Goal: Task Accomplishment & Management: Manage account settings

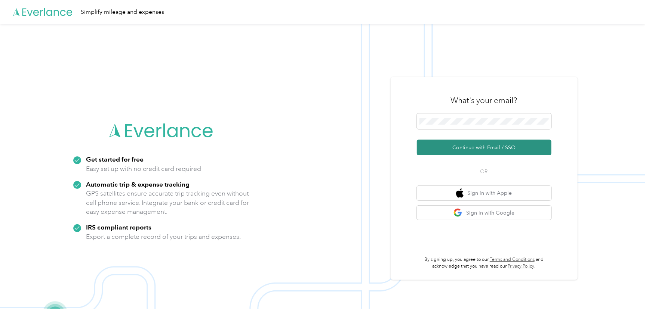
click at [479, 145] on button "Continue with Email / SSO" at bounding box center [484, 148] width 135 height 16
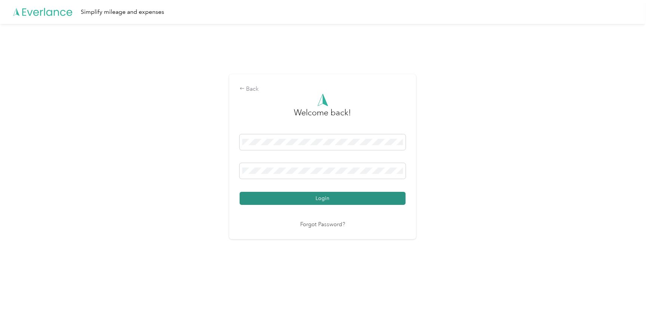
click at [347, 197] on button "Login" at bounding box center [323, 198] width 166 height 13
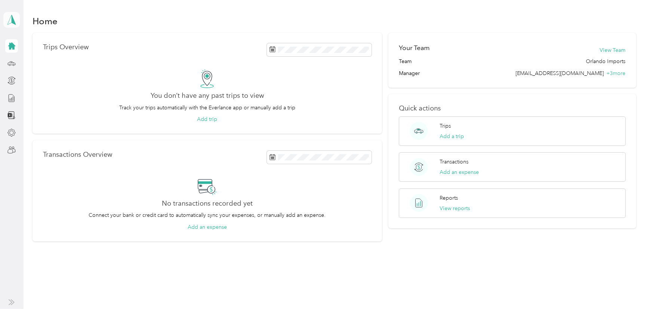
click at [13, 19] on polygon at bounding box center [14, 20] width 4 height 10
click at [41, 58] on div "Team dashboard" at bounding box center [30, 61] width 40 height 8
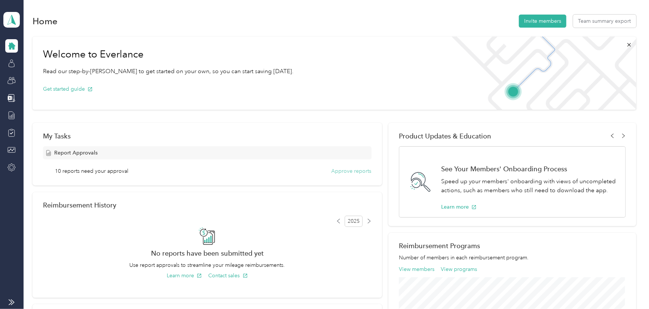
click at [351, 171] on button "Approve reports" at bounding box center [351, 171] width 40 height 8
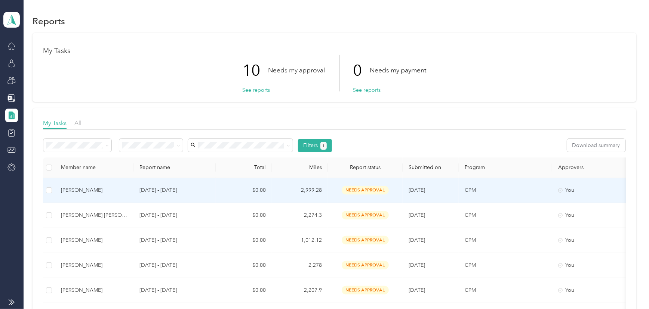
click at [86, 186] on div "[PERSON_NAME]" at bounding box center [94, 190] width 67 height 8
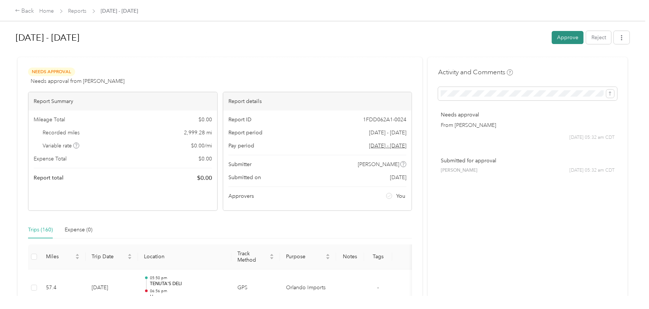
click at [560, 34] on button "Approve" at bounding box center [568, 37] width 32 height 13
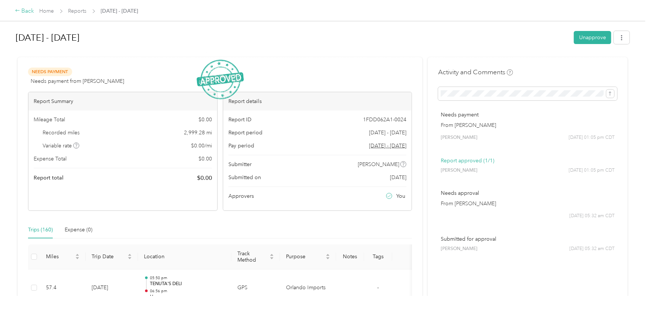
click at [24, 10] on div "Back" at bounding box center [24, 11] width 19 height 9
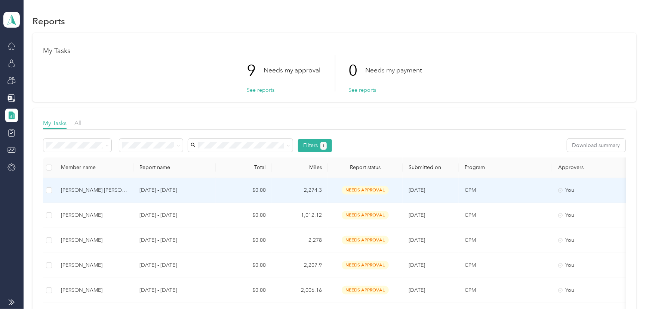
click at [112, 188] on div "[PERSON_NAME] [PERSON_NAME]" at bounding box center [94, 190] width 67 height 8
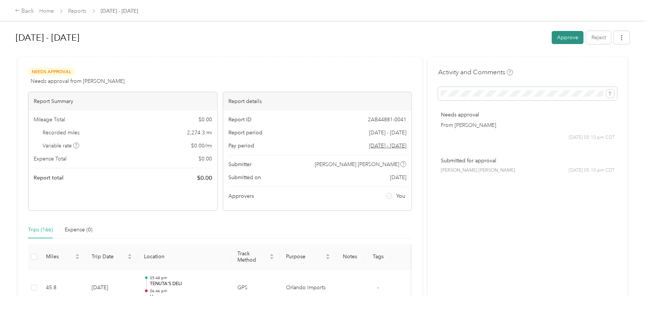
click at [570, 38] on button "Approve" at bounding box center [568, 37] width 32 height 13
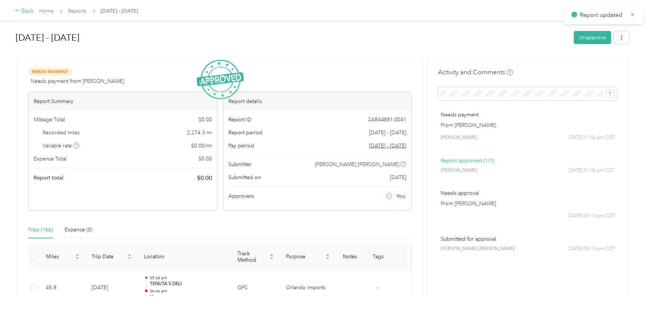
click at [25, 10] on div "Back" at bounding box center [24, 11] width 19 height 9
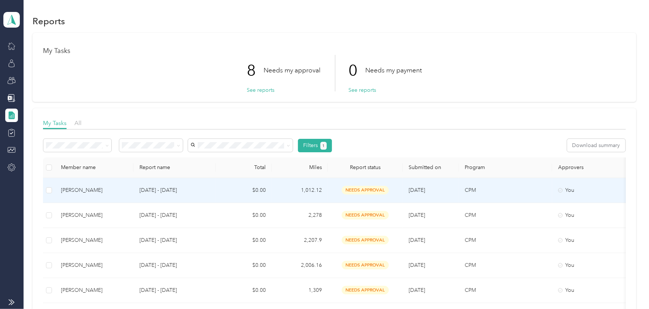
click at [96, 187] on div "[PERSON_NAME]" at bounding box center [94, 190] width 67 height 8
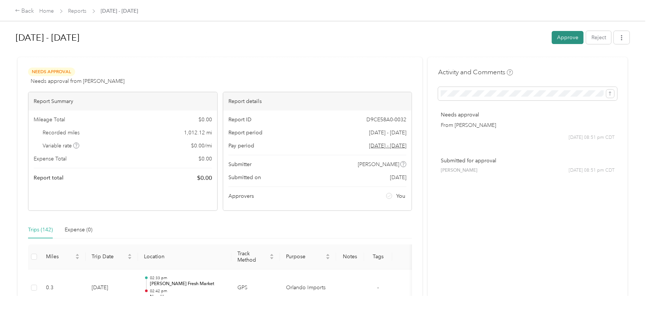
click at [561, 38] on button "Approve" at bounding box center [568, 37] width 32 height 13
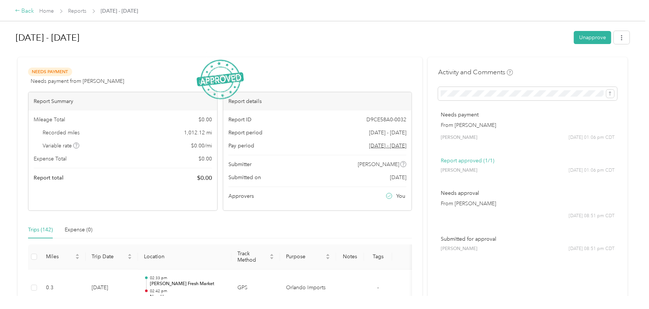
click at [25, 9] on div "Back" at bounding box center [24, 11] width 19 height 9
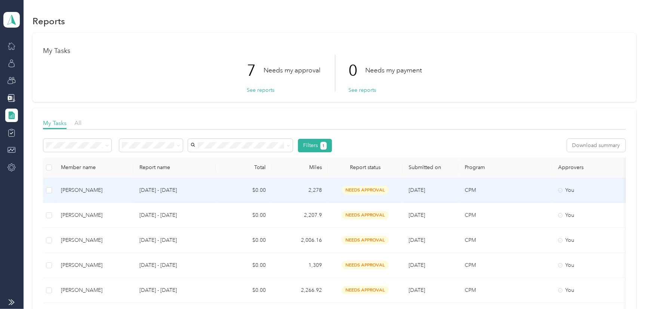
click at [79, 189] on div "[PERSON_NAME]" at bounding box center [94, 190] width 67 height 8
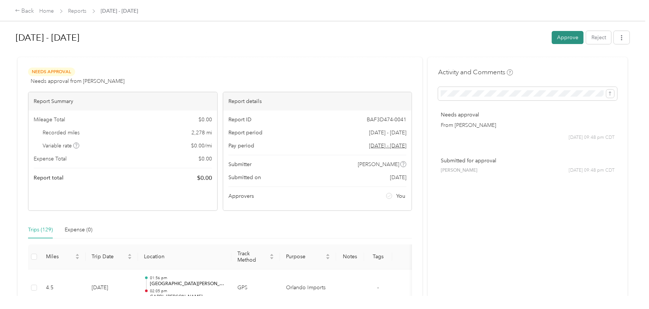
click at [564, 33] on button "Approve" at bounding box center [568, 37] width 32 height 13
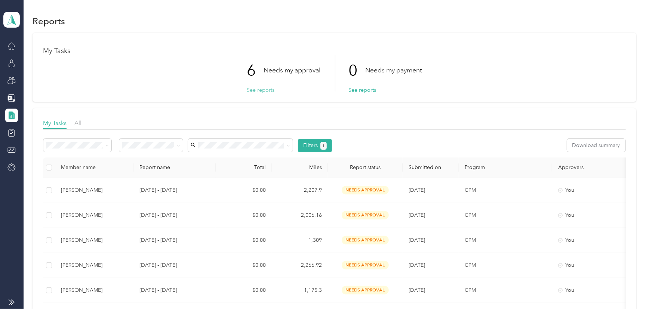
click at [261, 88] on button "See reports" at bounding box center [261, 90] width 28 height 8
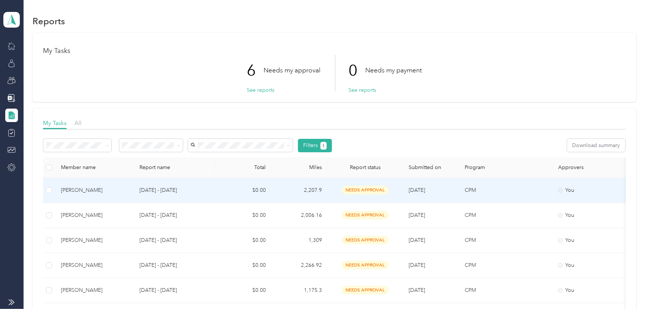
click at [86, 187] on div "[PERSON_NAME]" at bounding box center [94, 190] width 67 height 8
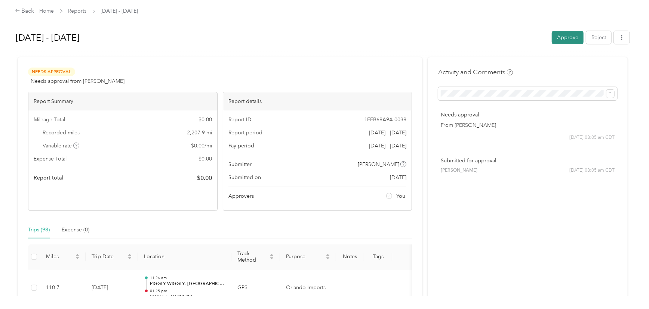
click at [570, 35] on button "Approve" at bounding box center [568, 37] width 32 height 13
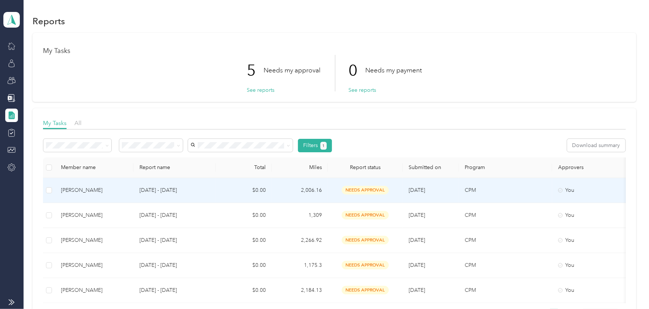
click at [95, 190] on div "[PERSON_NAME]" at bounding box center [94, 190] width 67 height 8
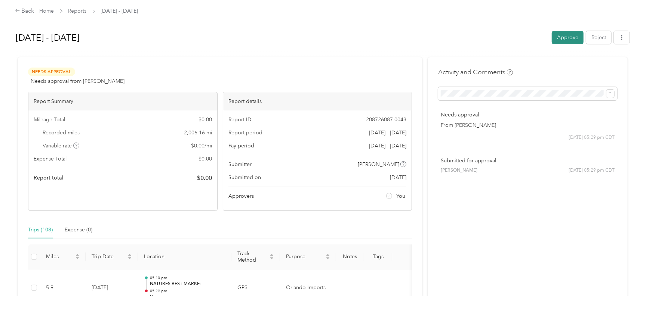
click at [564, 33] on button "Approve" at bounding box center [568, 37] width 32 height 13
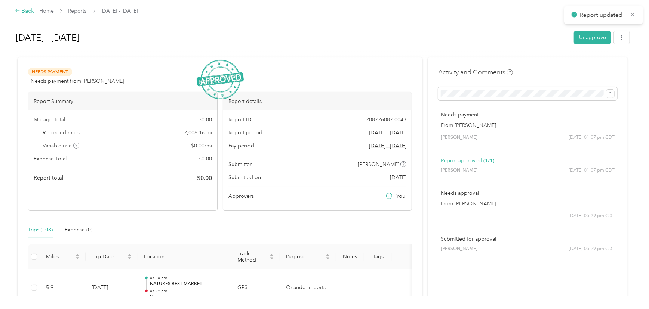
click at [22, 10] on div "Back" at bounding box center [24, 11] width 19 height 9
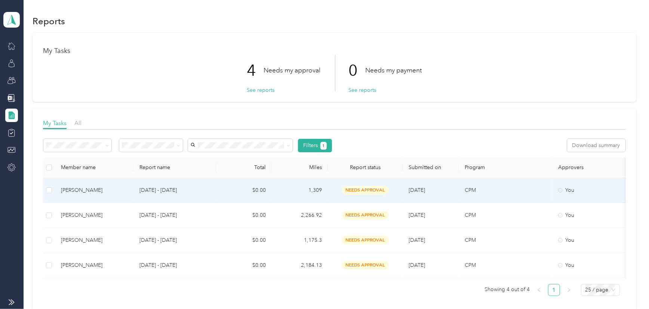
click at [93, 187] on div "[PERSON_NAME]" at bounding box center [94, 190] width 67 height 8
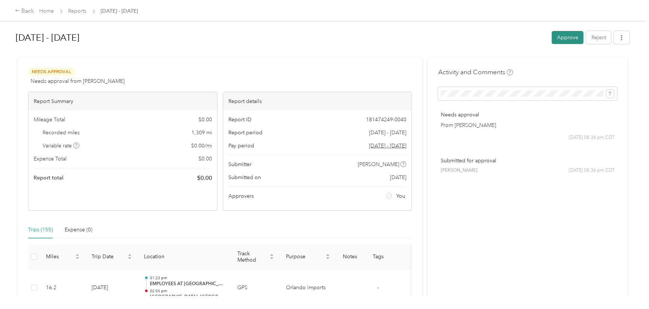
click at [561, 37] on button "Approve" at bounding box center [568, 37] width 32 height 13
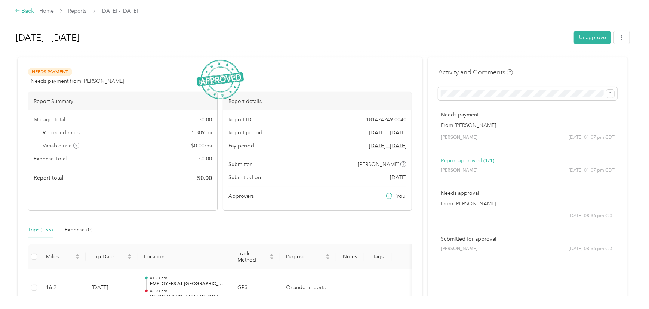
click at [25, 9] on div "Back" at bounding box center [24, 11] width 19 height 9
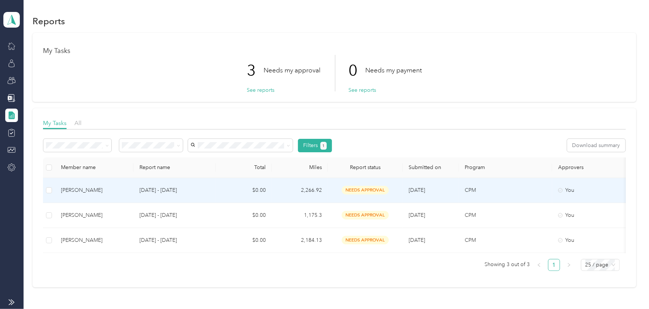
click at [78, 187] on div "[PERSON_NAME]" at bounding box center [94, 190] width 67 height 8
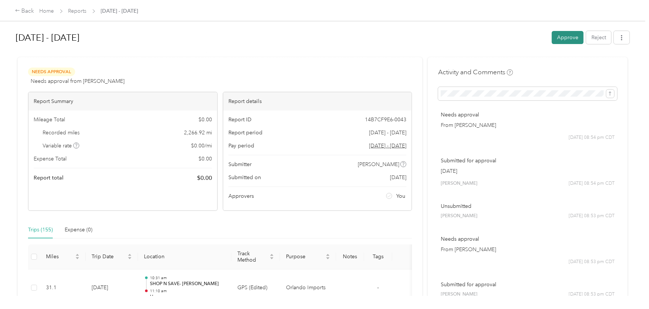
click at [568, 34] on button "Approve" at bounding box center [568, 37] width 32 height 13
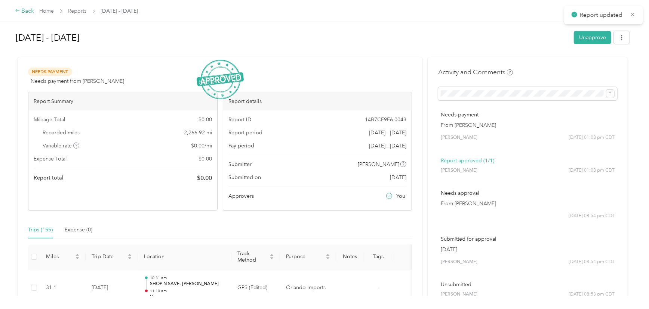
click at [30, 11] on div "Back" at bounding box center [24, 11] width 19 height 9
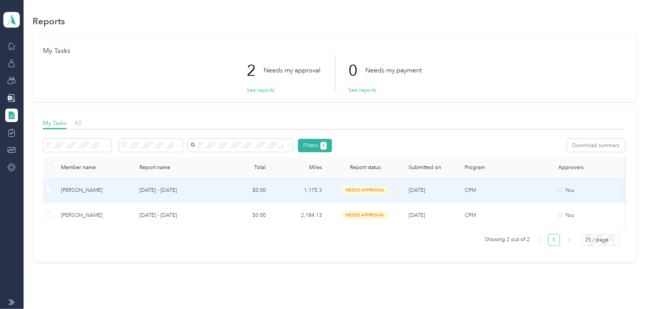
click at [94, 190] on div "[PERSON_NAME]" at bounding box center [94, 190] width 67 height 8
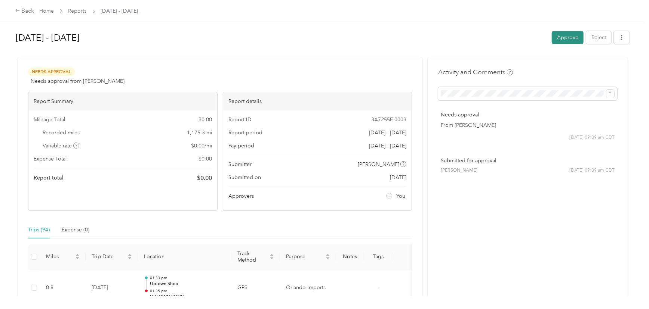
click at [563, 35] on button "Approve" at bounding box center [568, 37] width 32 height 13
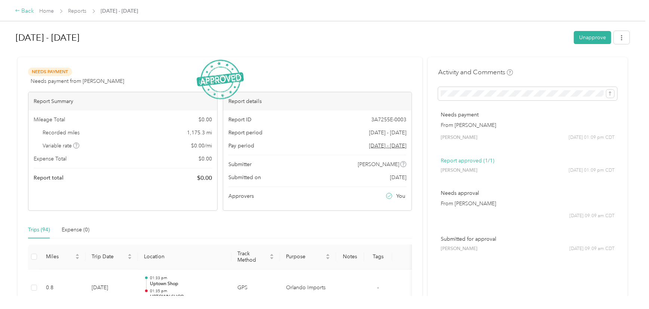
click at [26, 10] on div "Back" at bounding box center [24, 11] width 19 height 9
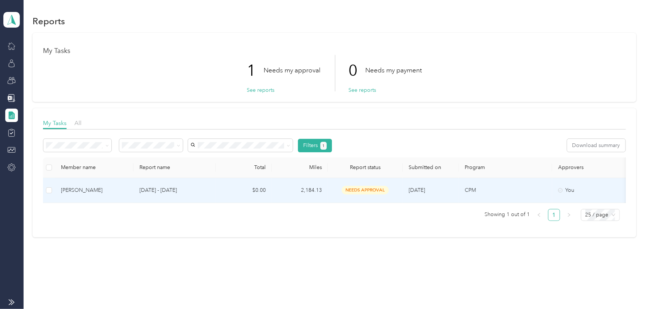
click at [75, 186] on div "[PERSON_NAME]" at bounding box center [94, 190] width 67 height 8
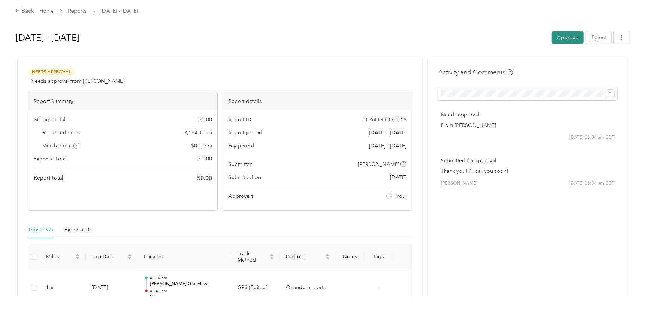
click at [565, 37] on button "Approve" at bounding box center [568, 37] width 32 height 13
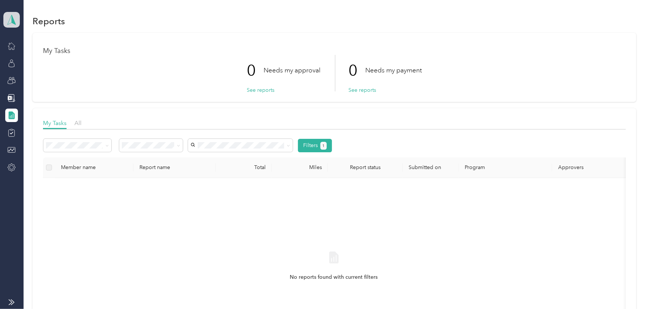
click at [14, 21] on polygon at bounding box center [14, 20] width 4 height 10
click at [44, 77] on div "Personal dashboard" at bounding box center [33, 78] width 47 height 8
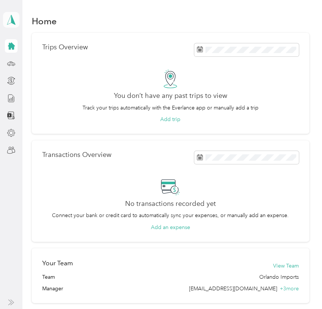
click at [11, 19] on icon at bounding box center [11, 20] width 11 height 10
